Goal: Transaction & Acquisition: Subscribe to service/newsletter

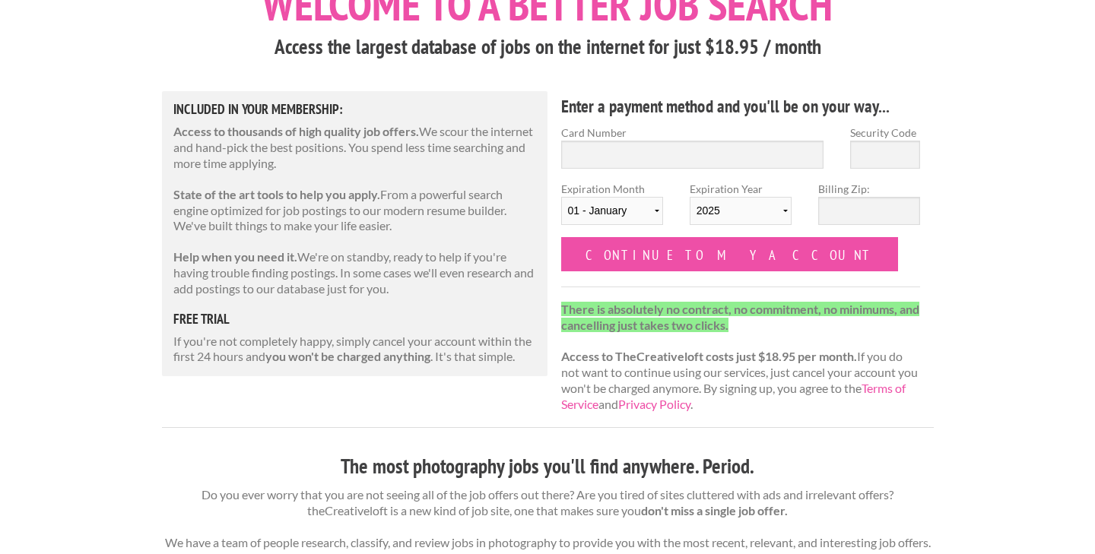
scroll to position [135, 0]
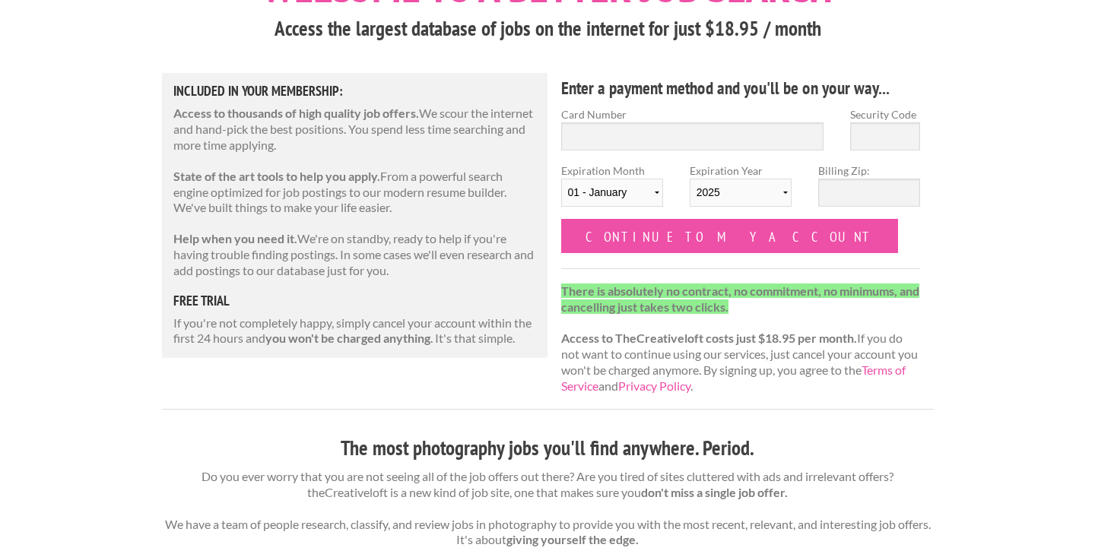
click at [859, 304] on p "There is absolutely no contract, no commitment, no minimums, and cancelling jus…" at bounding box center [741, 339] width 360 height 111
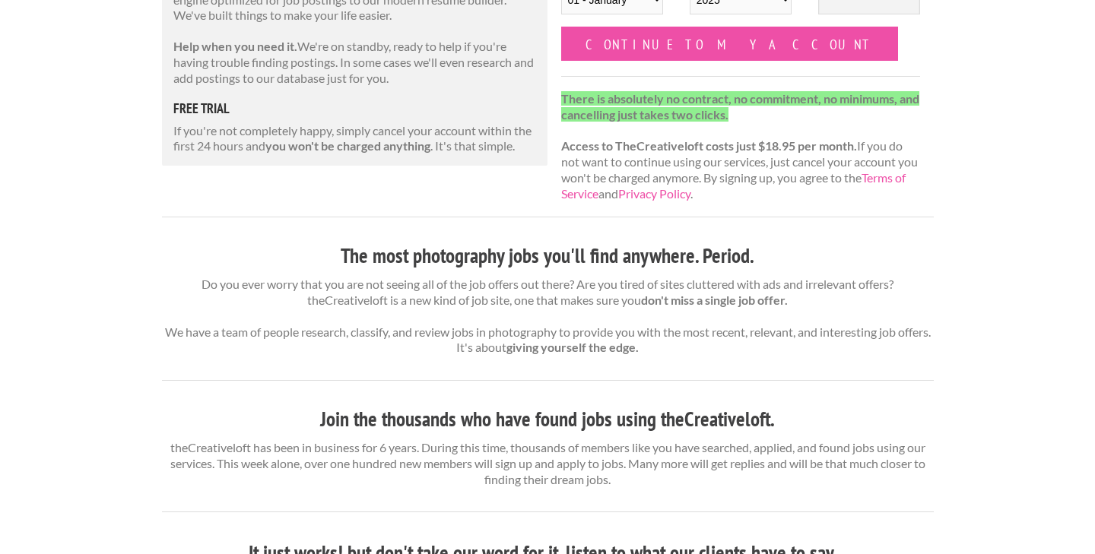
scroll to position [400, 0]
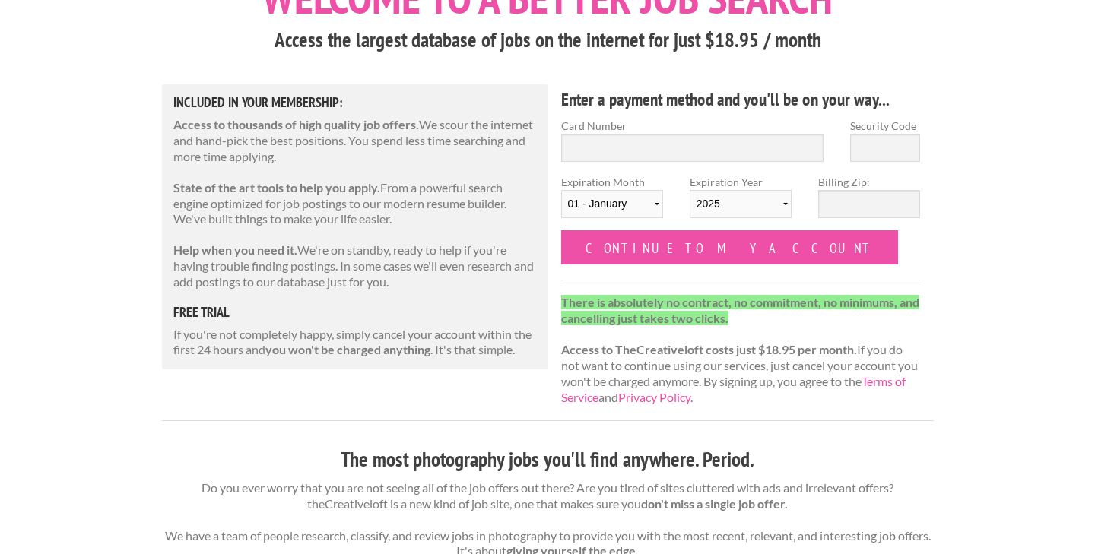
scroll to position [125, 0]
